Goal: Transaction & Acquisition: Download file/media

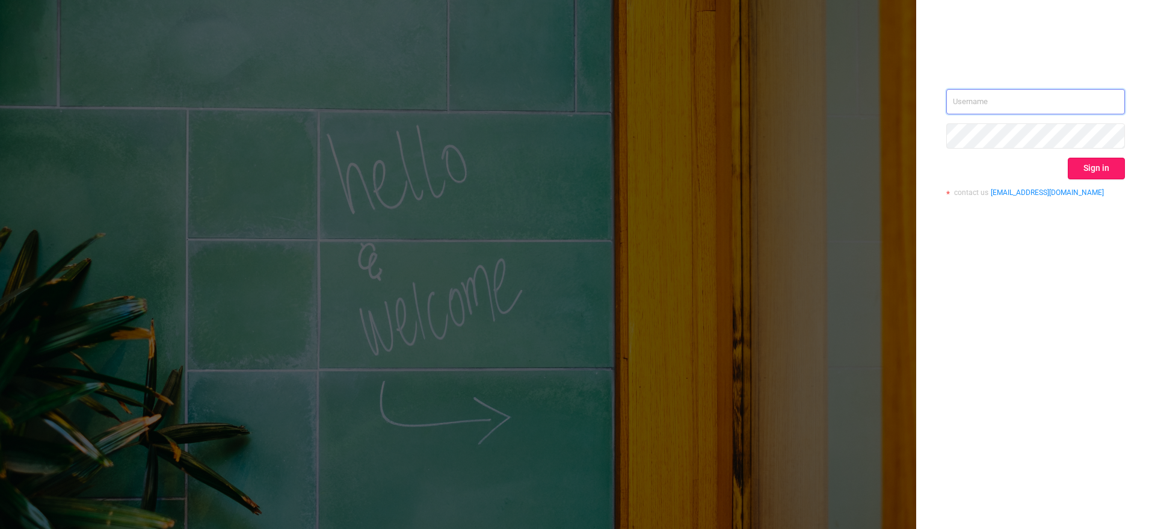
type input "[EMAIL_ADDRESS][DOMAIN_NAME]"
click at [1092, 171] on button "Sign in" at bounding box center [1095, 169] width 57 height 22
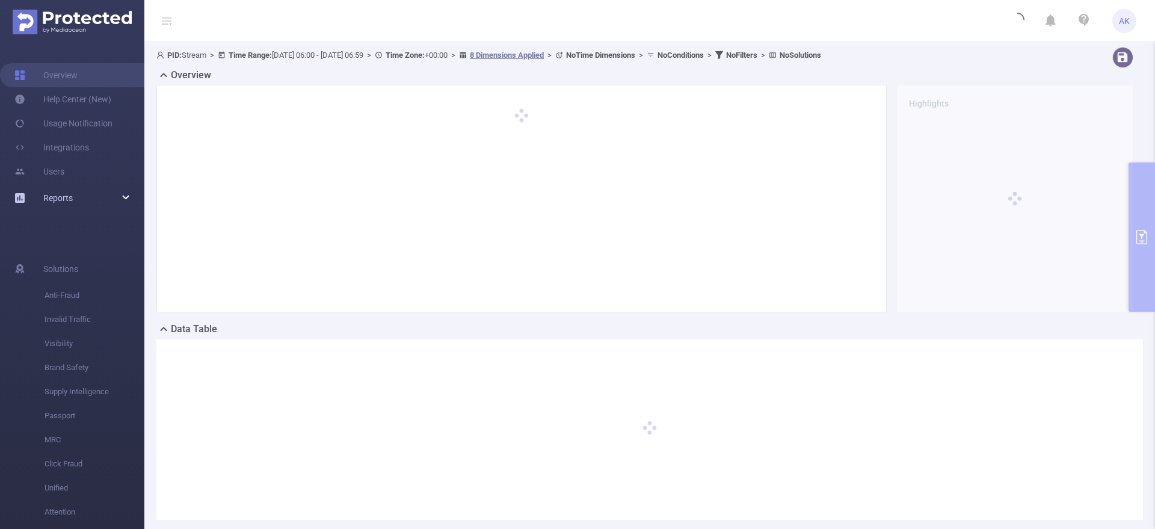
click at [125, 189] on div "Reports" at bounding box center [72, 198] width 144 height 24
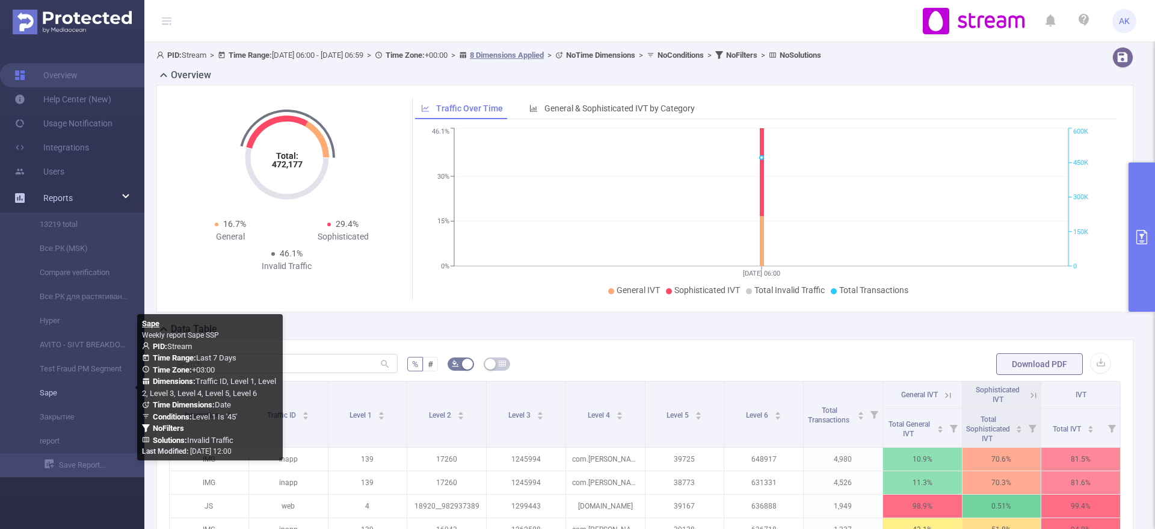
click at [53, 395] on link "Sape" at bounding box center [77, 393] width 106 height 24
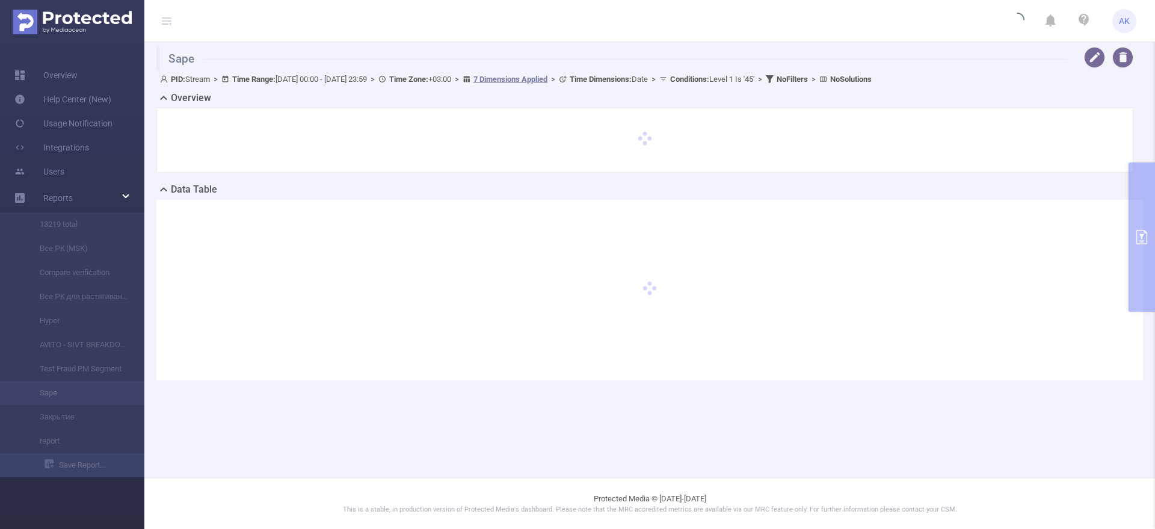
type input "[DATE] 00:00"
type input "[DATE] 23:59"
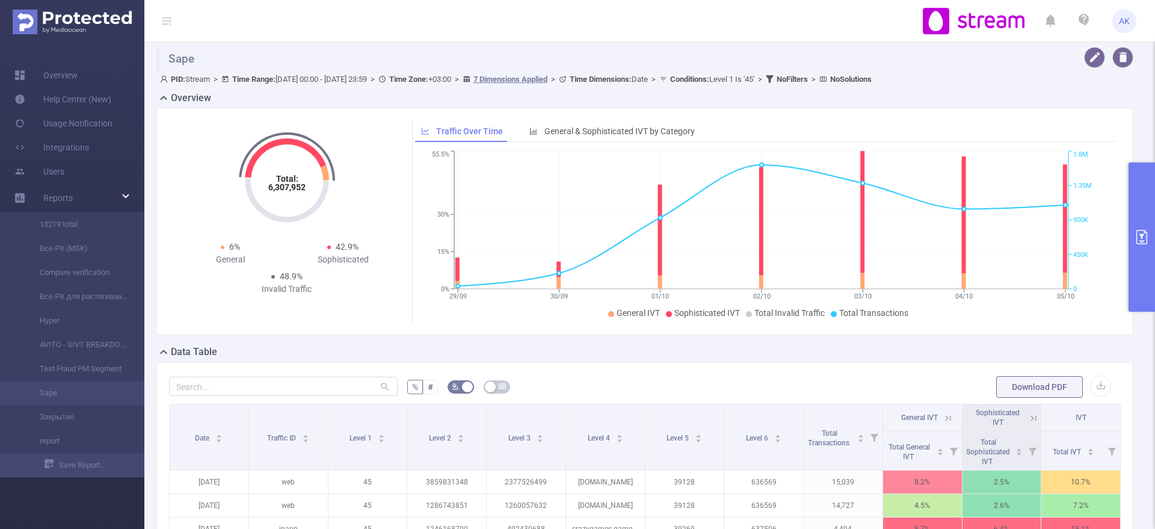
click at [843, 357] on div "Data Table" at bounding box center [649, 353] width 986 height 17
click at [1090, 389] on button "button" at bounding box center [1100, 385] width 21 height 21
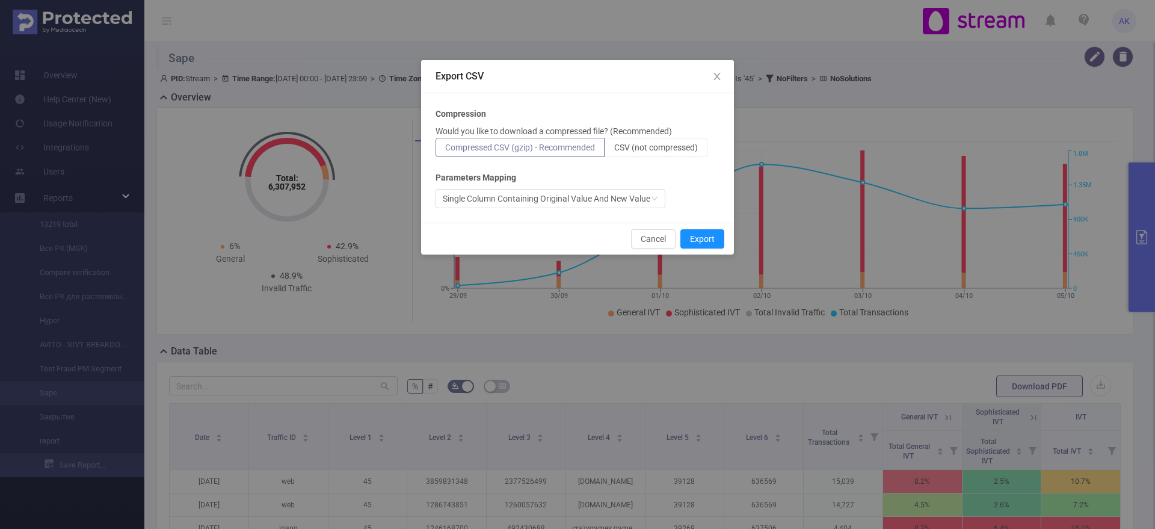
click at [651, 158] on div "Compression Would you like to download a compressed file? (Recommended) Compres…" at bounding box center [577, 158] width 284 height 100
click at [651, 147] on span "CSV (not compressed)" at bounding box center [656, 148] width 84 height 10
click at [614, 150] on input "CSV (not compressed)" at bounding box center [614, 150] width 0 height 0
click at [701, 236] on button "Export" at bounding box center [702, 238] width 44 height 19
